Goal: Find contact information: Find contact information

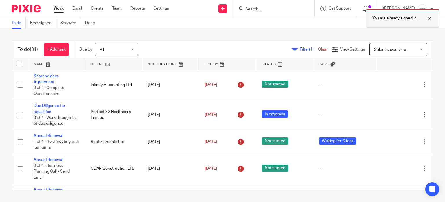
click at [432, 18] on div at bounding box center [426, 18] width 16 height 7
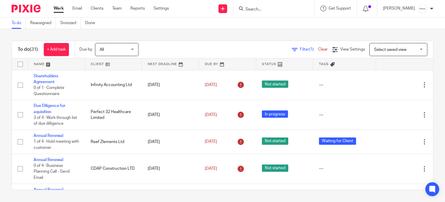
click at [282, 8] on input "Search" at bounding box center [271, 9] width 52 height 5
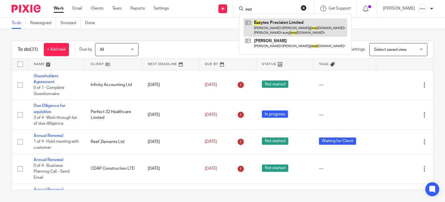
type input "eaz"
click at [291, 22] on link at bounding box center [296, 27] width 104 height 18
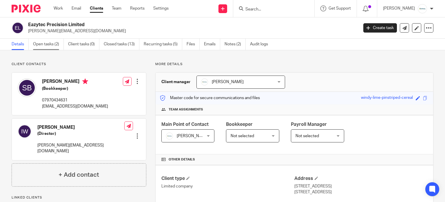
click at [42, 45] on link "Open tasks (2)" at bounding box center [48, 44] width 31 height 11
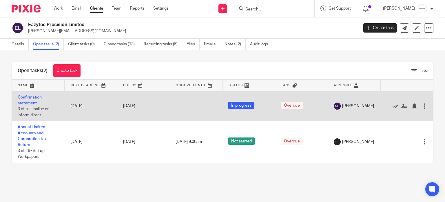
click at [35, 103] on link "Confirmation statement" at bounding box center [30, 100] width 24 height 10
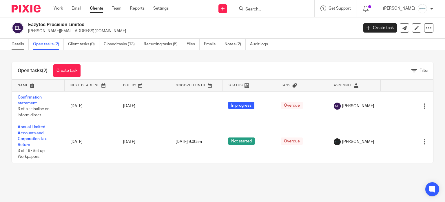
click at [19, 41] on link "Details" at bounding box center [20, 44] width 17 height 11
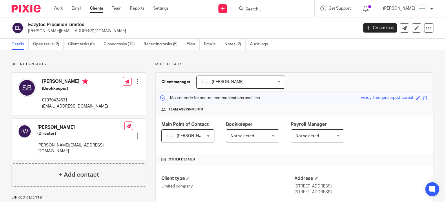
click at [271, 12] on div at bounding box center [273, 8] width 81 height 17
click at [273, 7] on input "Search" at bounding box center [271, 9] width 52 height 5
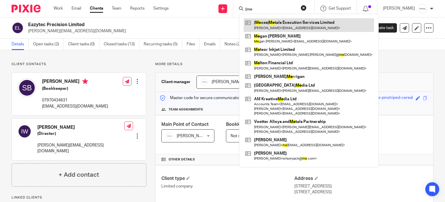
type input "(me"
click at [286, 22] on link at bounding box center [309, 24] width 130 height 13
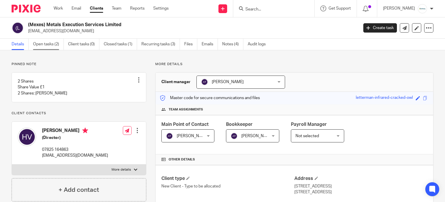
click at [52, 44] on link "Open tasks (2)" at bounding box center [48, 44] width 31 height 11
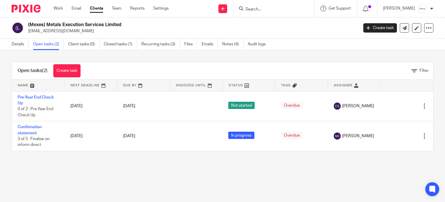
click at [283, 11] on input "Search" at bounding box center [271, 9] width 52 height 5
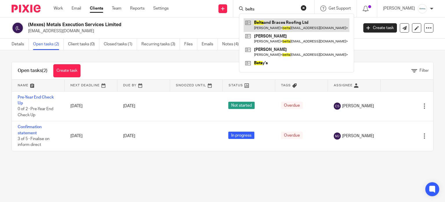
type input "belts"
click at [290, 20] on link at bounding box center [297, 24] width 106 height 13
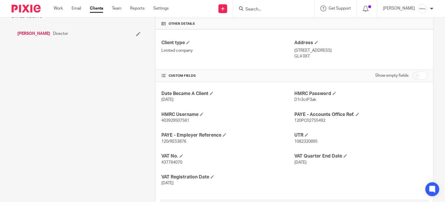
scroll to position [203, 0]
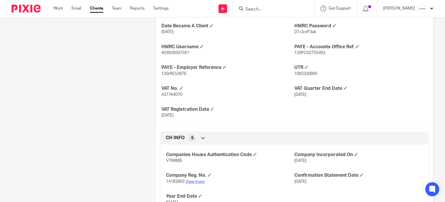
click at [191, 182] on link "View more" at bounding box center [195, 181] width 19 height 4
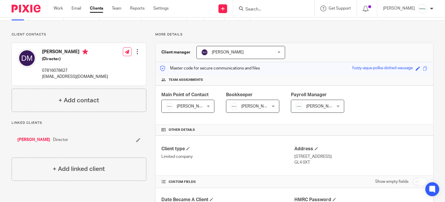
scroll to position [29, 0]
drag, startPoint x: 107, startPoint y: 77, endPoint x: 72, endPoint y: 80, distance: 34.3
click at [72, 80] on div "[PERSON_NAME] (Director) 07816078627 [EMAIL_ADDRESS][DOMAIN_NAME] Edit contact …" at bounding box center [79, 64] width 134 height 42
click at [110, 78] on div "[PERSON_NAME] (Director) 07816078627 [EMAIL_ADDRESS][DOMAIN_NAME] Edit contact …" at bounding box center [79, 64] width 134 height 42
click at [109, 78] on div "[PERSON_NAME] (Director) 07816078627 [EMAIL_ADDRESS][DOMAIN_NAME] Edit contact …" at bounding box center [79, 64] width 134 height 42
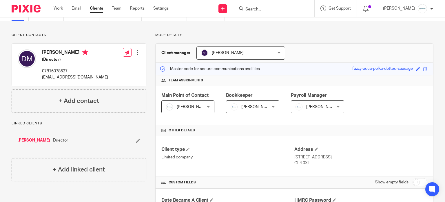
drag, startPoint x: 43, startPoint y: 77, endPoint x: 106, endPoint y: 79, distance: 62.9
click at [106, 79] on p "[EMAIL_ADDRESS][DOMAIN_NAME]" at bounding box center [75, 77] width 66 height 6
copy p "[EMAIL_ADDRESS][DOMAIN_NAME]"
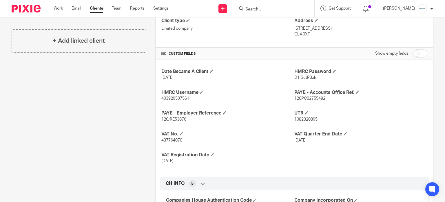
scroll to position [246, 0]
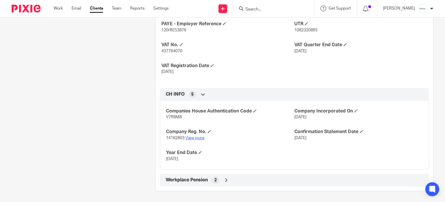
click at [196, 136] on link "View more" at bounding box center [195, 138] width 19 height 4
